Goal: Check status: Check status

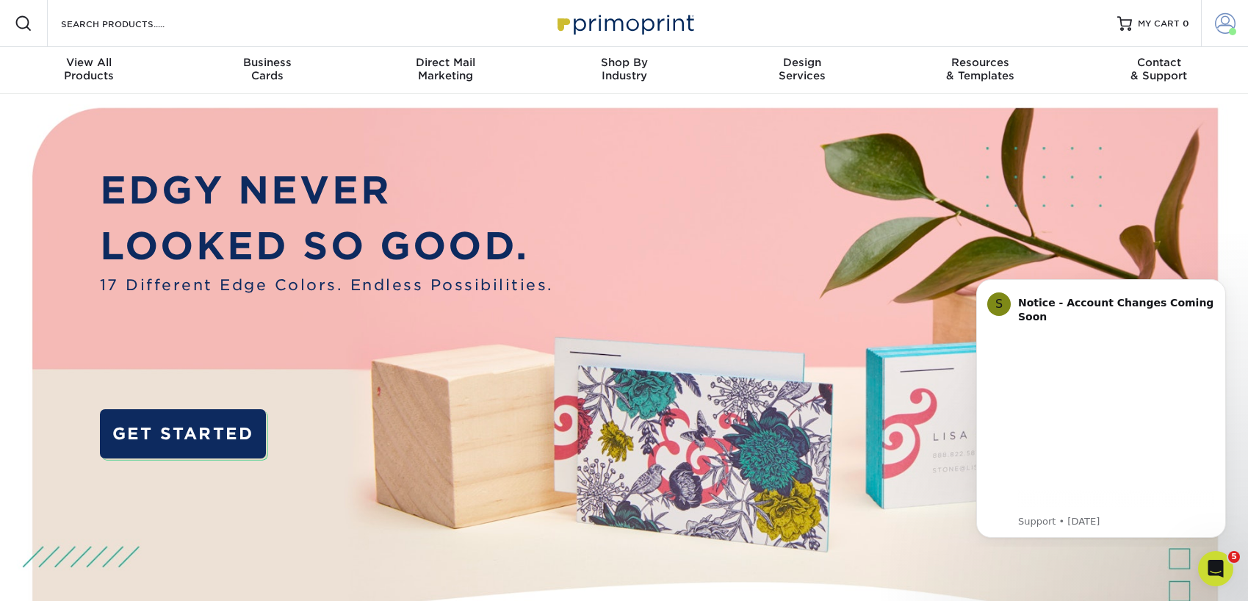
click at [1221, 32] on span at bounding box center [1225, 23] width 21 height 21
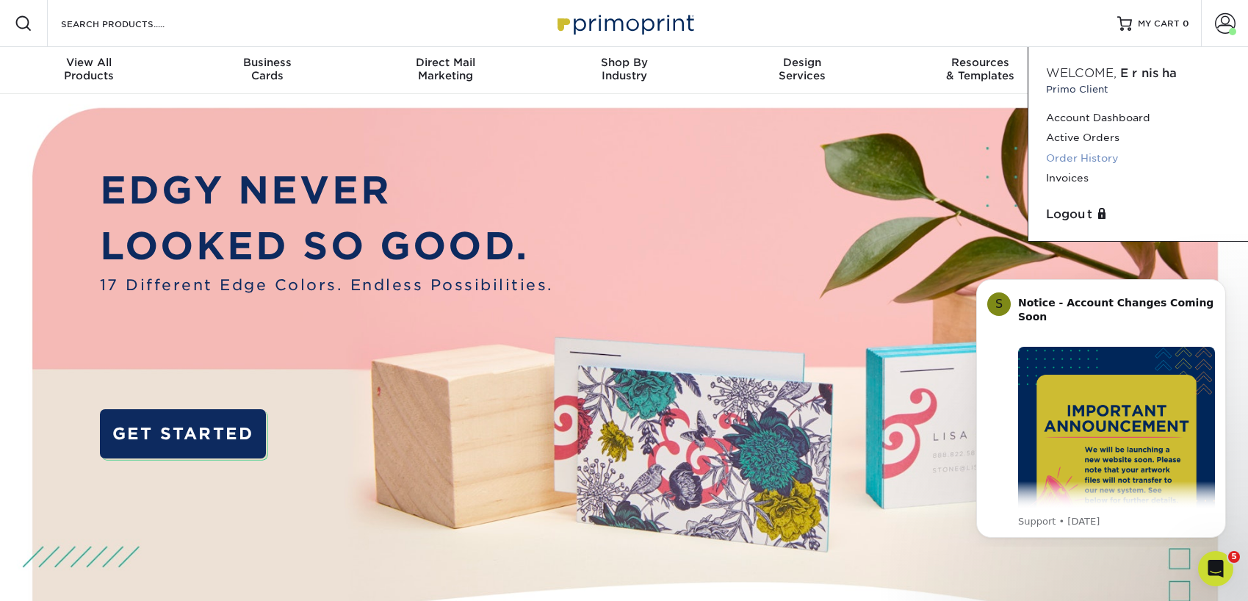
click at [1099, 154] on link "Order History" at bounding box center [1138, 158] width 184 height 20
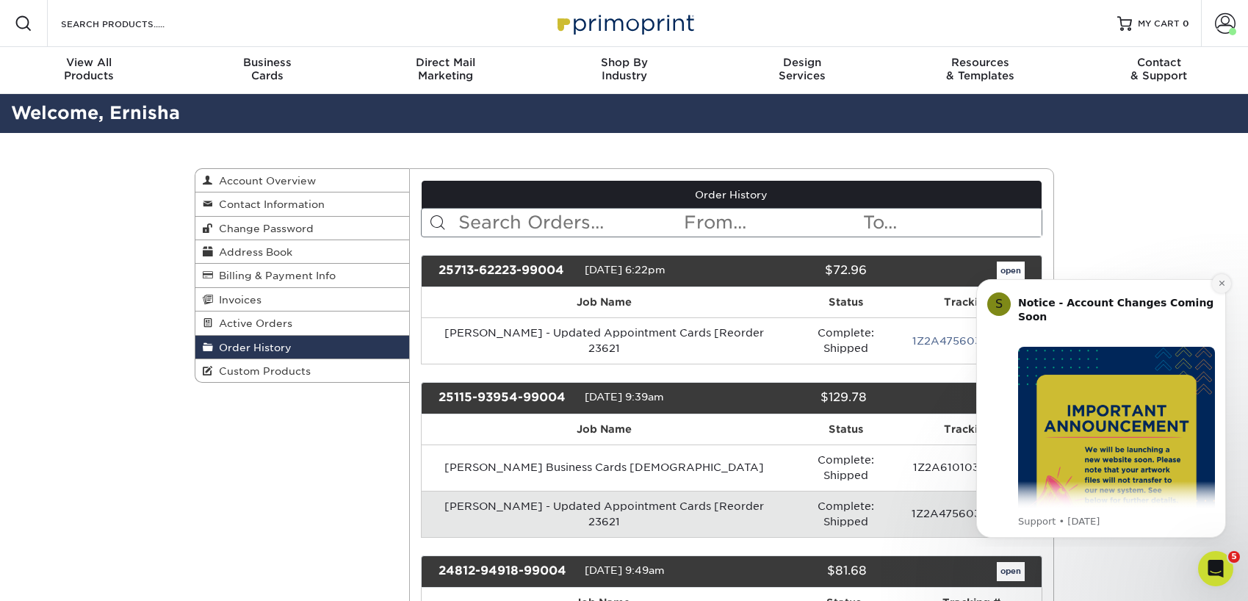
click at [1219, 284] on icon "Dismiss notification" at bounding box center [1222, 283] width 8 height 8
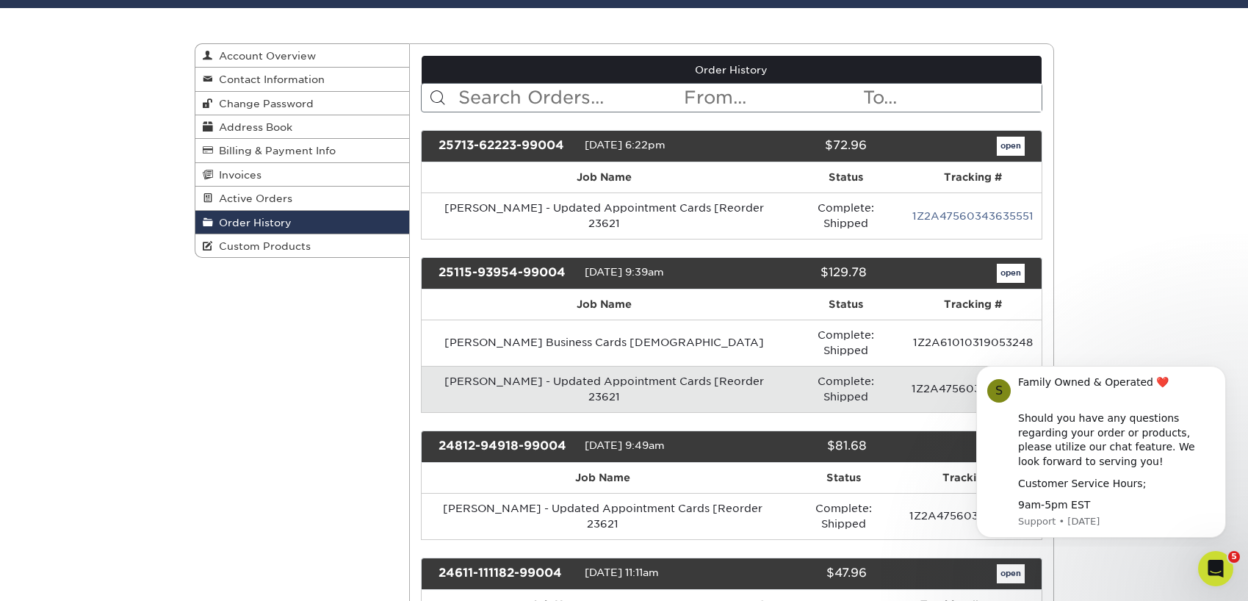
scroll to position [136, 0]
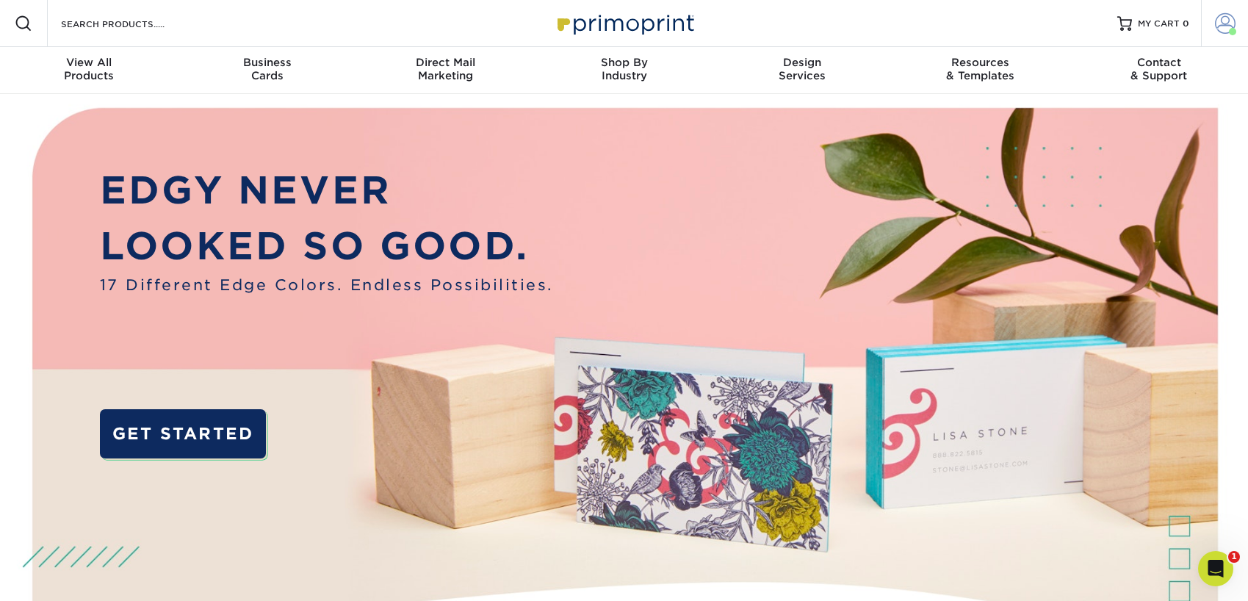
click at [1221, 29] on span at bounding box center [1225, 23] width 21 height 21
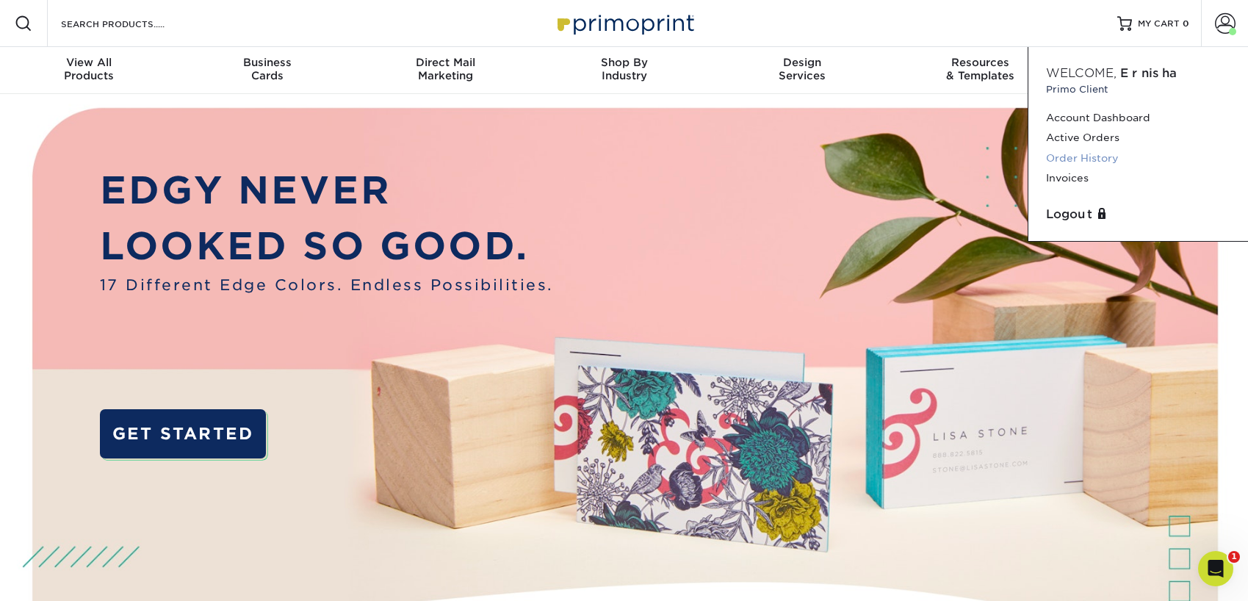
click at [1075, 160] on link "Order History" at bounding box center [1138, 158] width 184 height 20
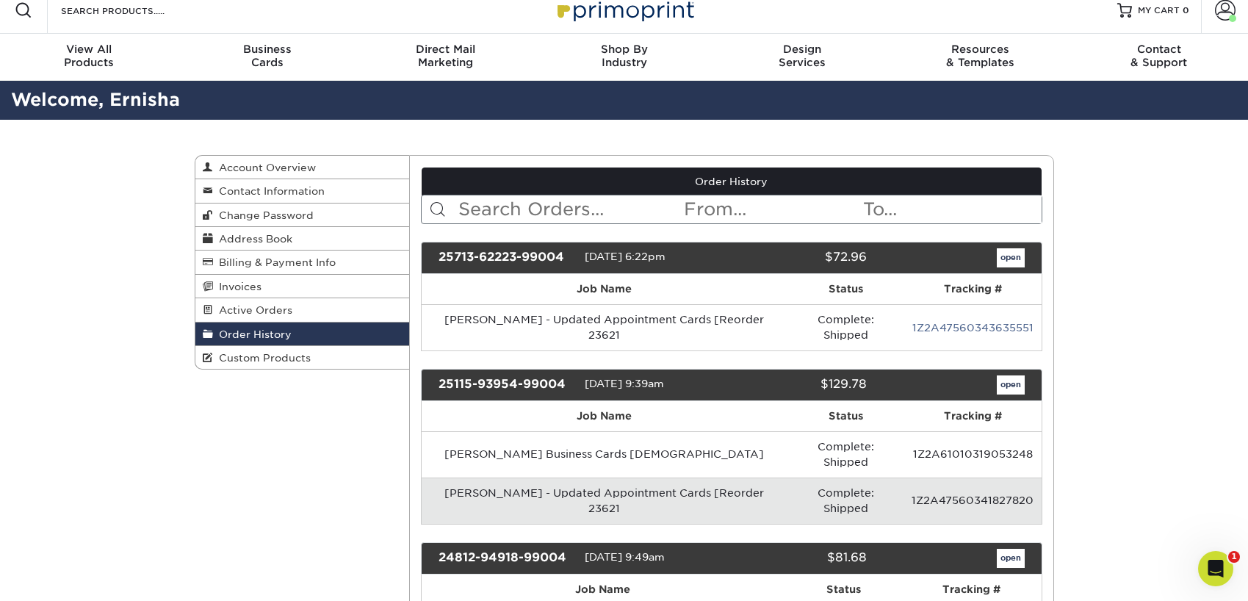
scroll to position [33, 0]
